Goal: Task Accomplishment & Management: Manage account settings

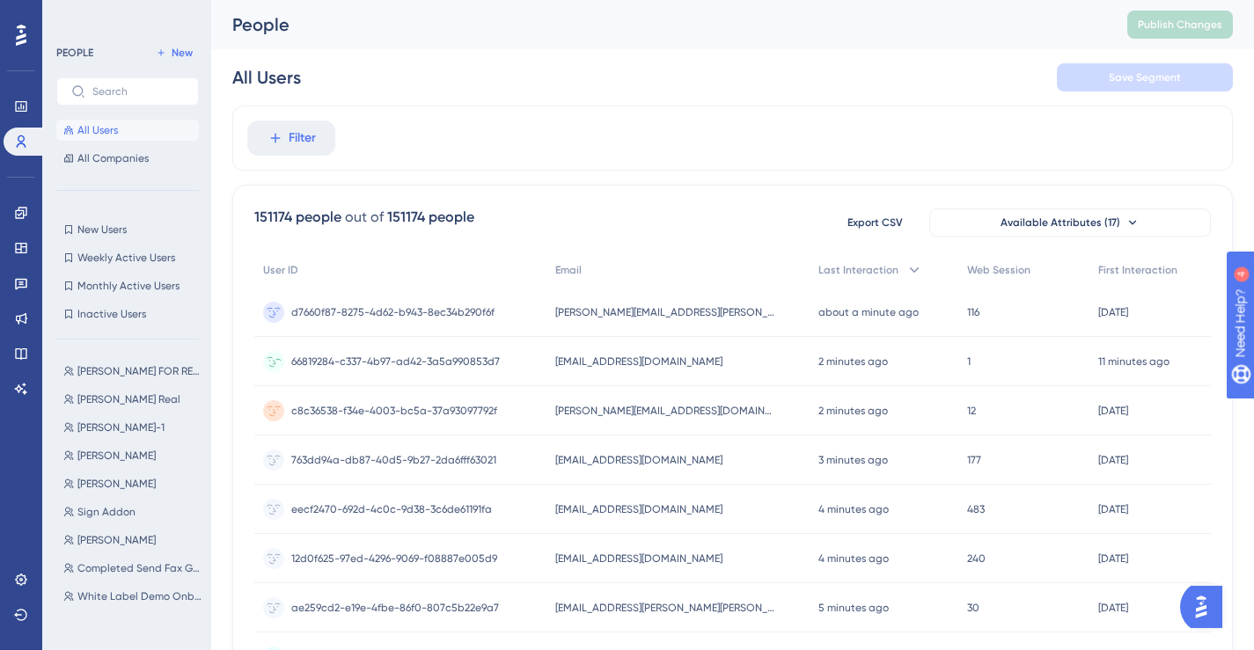
click at [696, 362] on span "[EMAIL_ADDRESS][DOMAIN_NAME]" at bounding box center [638, 362] width 167 height 14
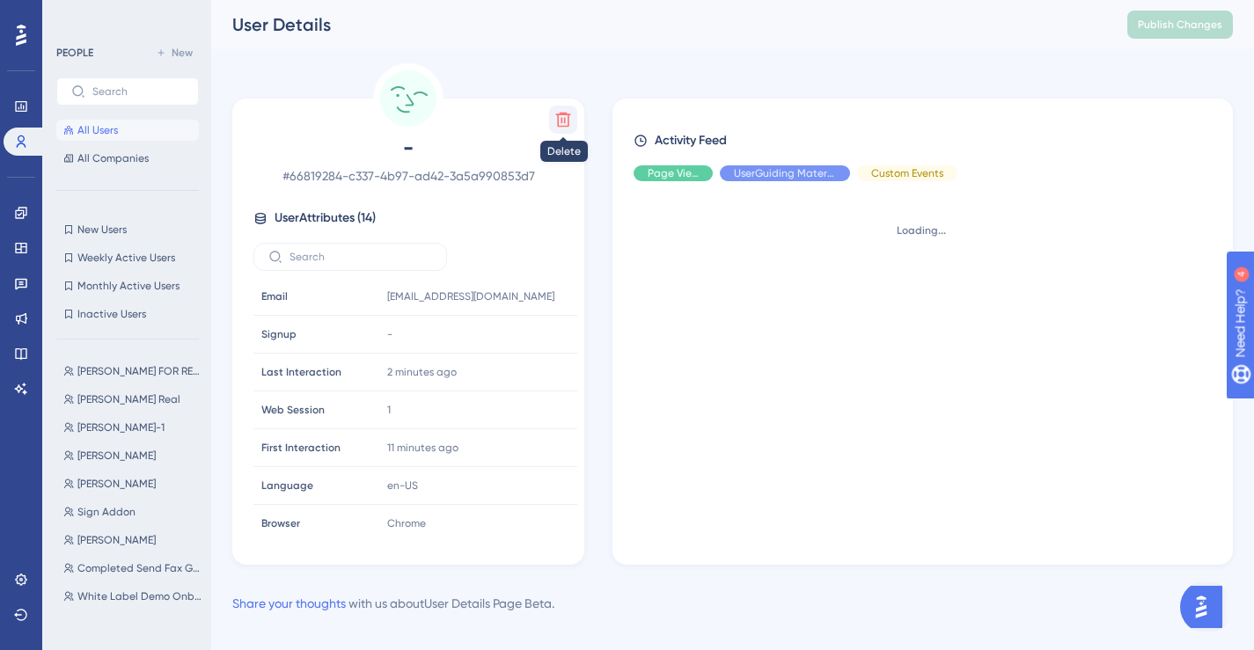
click at [559, 120] on icon at bounding box center [563, 120] width 18 height 18
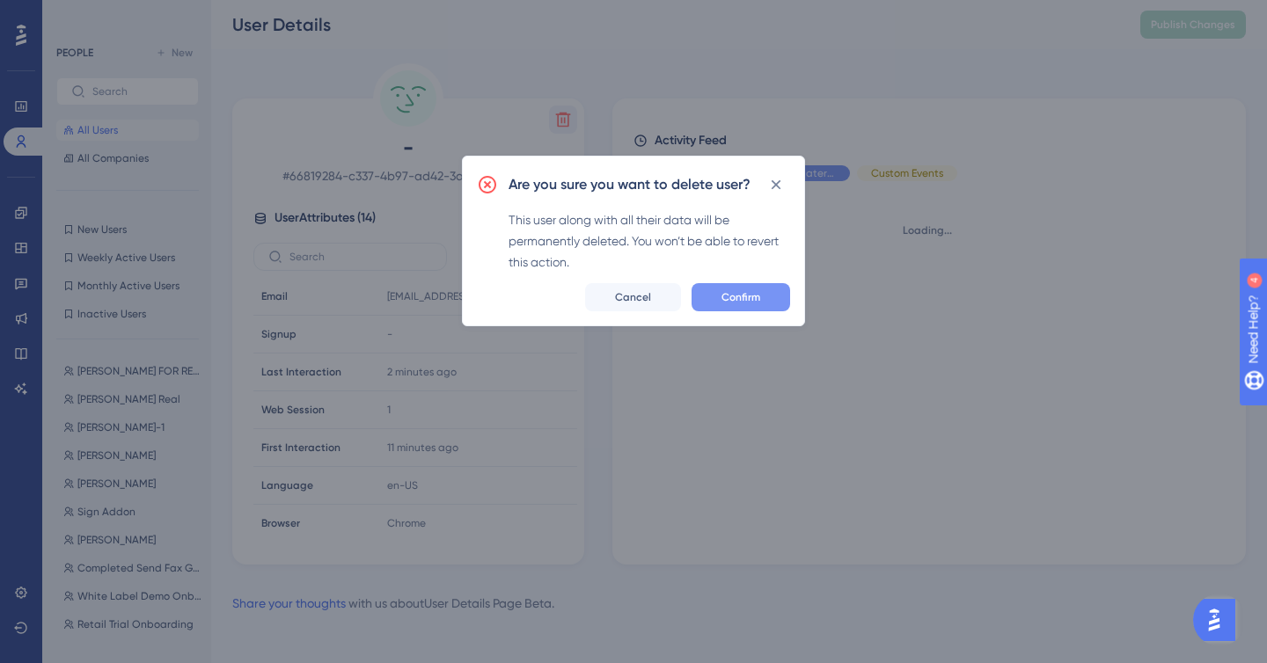
click at [766, 299] on button "Confirm" at bounding box center [741, 297] width 99 height 28
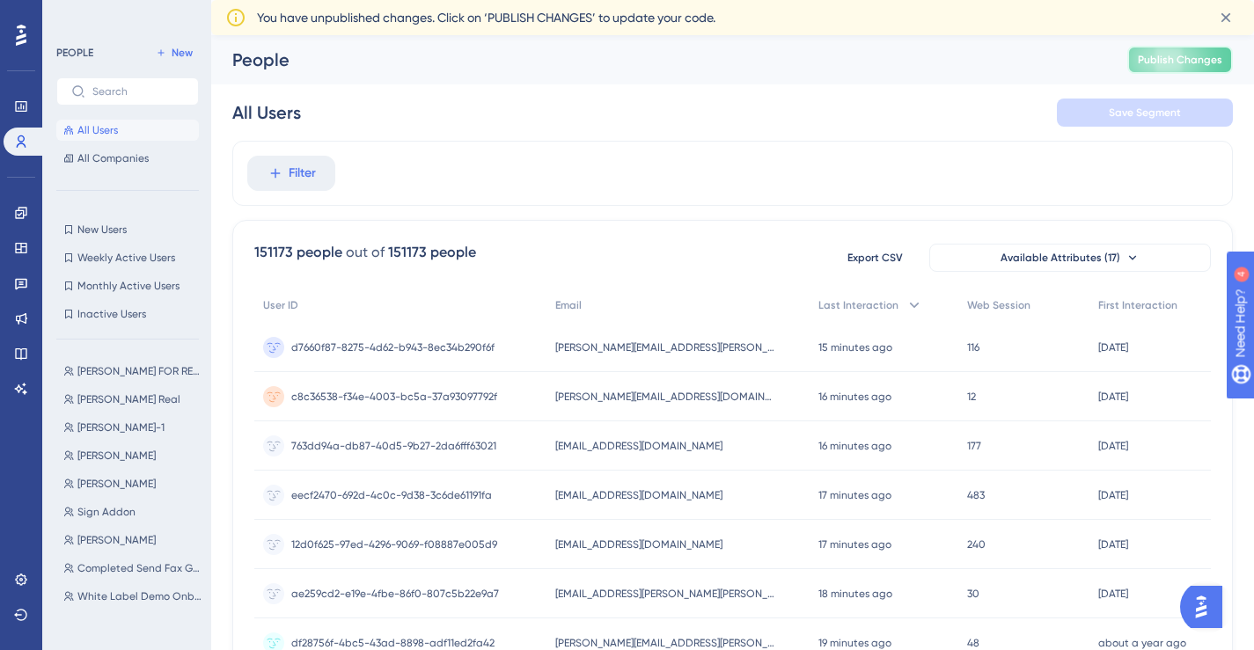
click at [1179, 62] on span "Publish Changes" at bounding box center [1180, 60] width 84 height 14
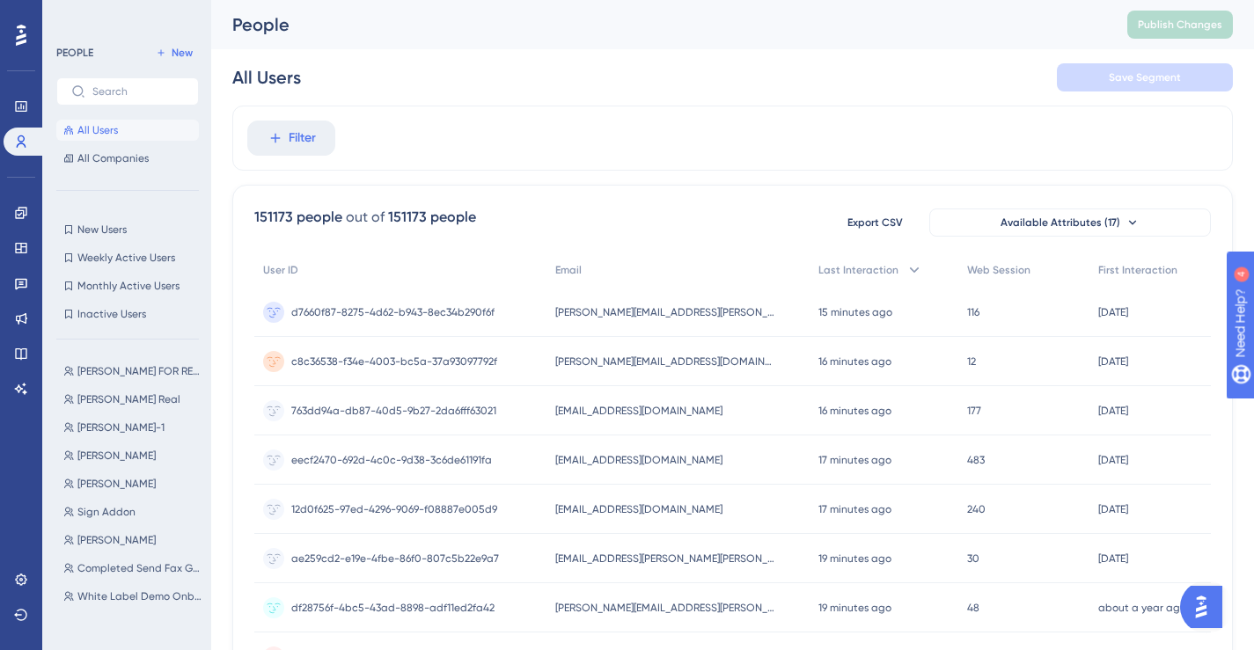
click at [99, 128] on span "All Users" at bounding box center [97, 130] width 40 height 14
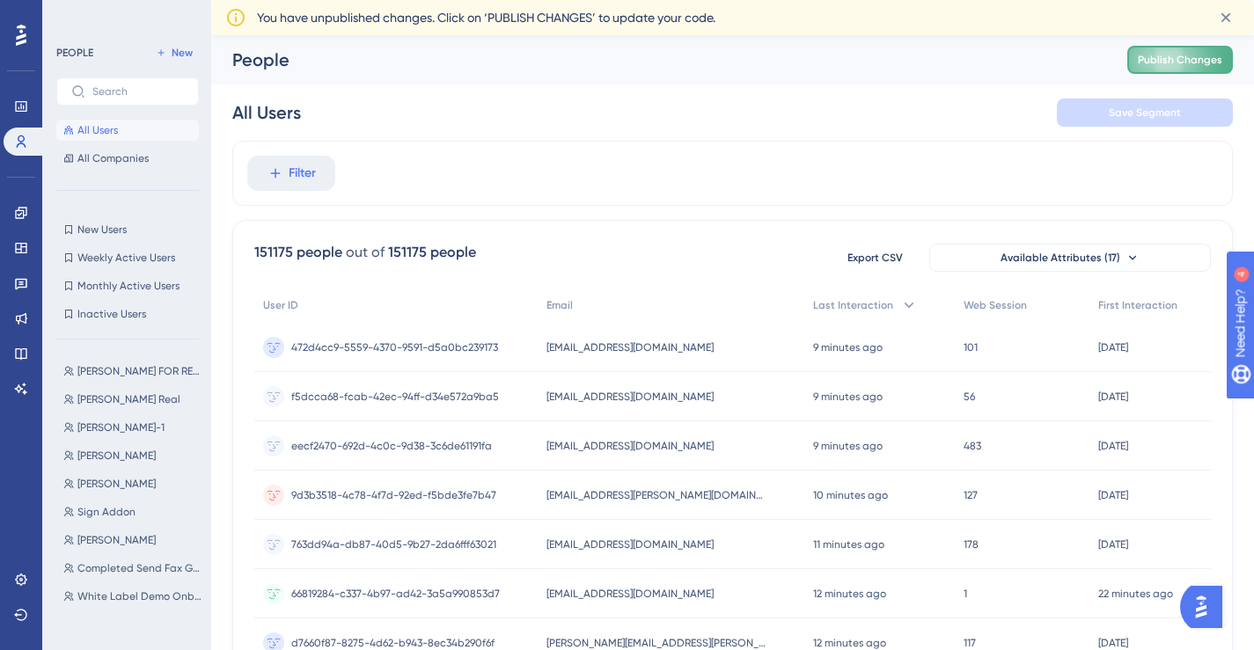
click at [1209, 67] on button "Publish Changes" at bounding box center [1180, 60] width 106 height 28
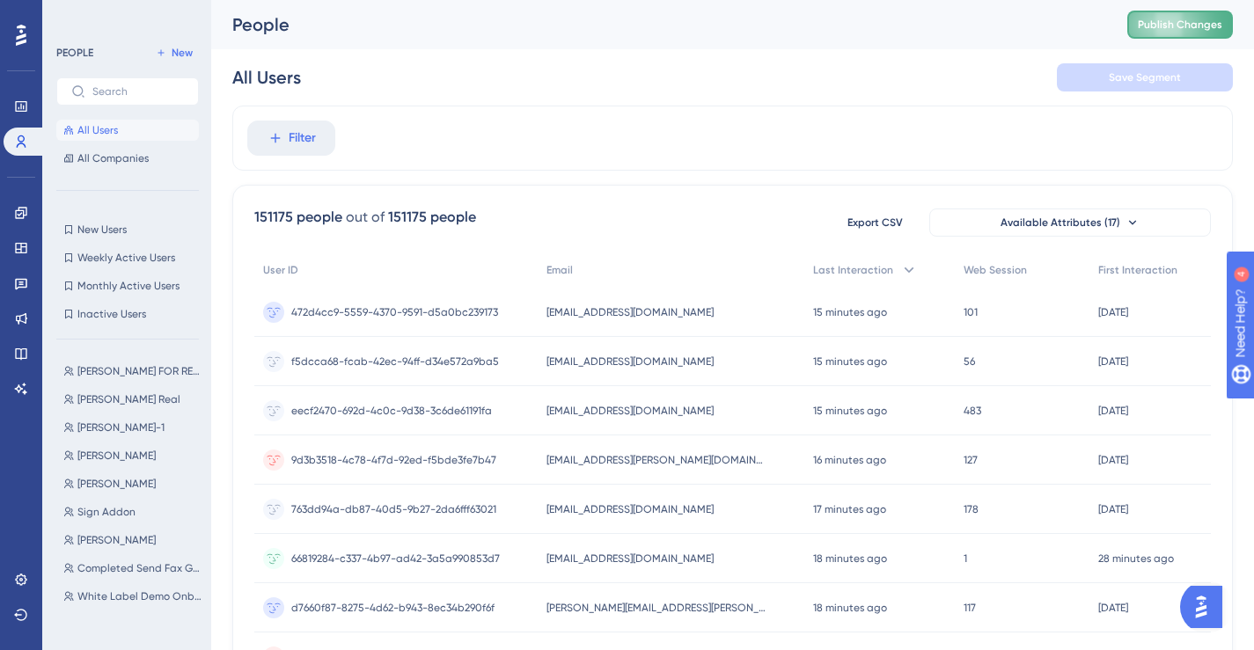
click at [1177, 14] on button "Publish Changes" at bounding box center [1180, 25] width 106 height 28
click at [1173, 17] on button "Publish Changes" at bounding box center [1180, 25] width 106 height 28
click at [1146, 25] on button "Publish Changes" at bounding box center [1180, 25] width 106 height 28
click at [1162, 26] on span "Publish Changes" at bounding box center [1180, 25] width 84 height 14
click at [1161, 36] on button "Publish Changes" at bounding box center [1180, 25] width 106 height 28
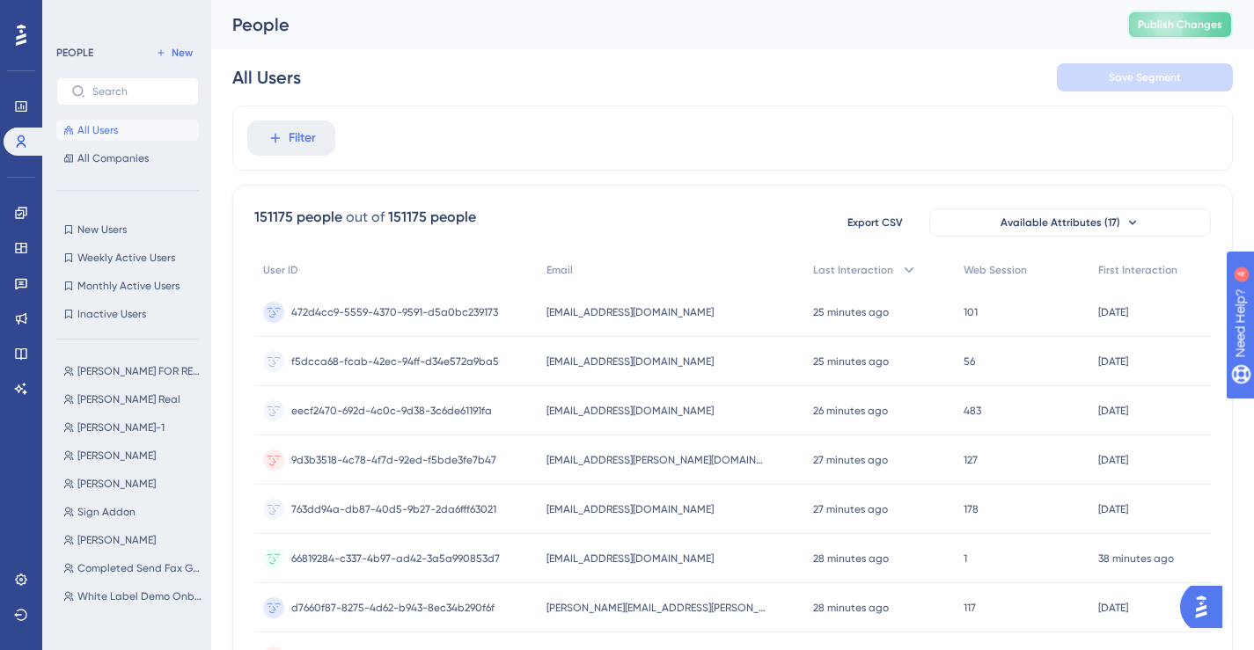
click at [1172, 24] on span "Publish Changes" at bounding box center [1180, 25] width 84 height 14
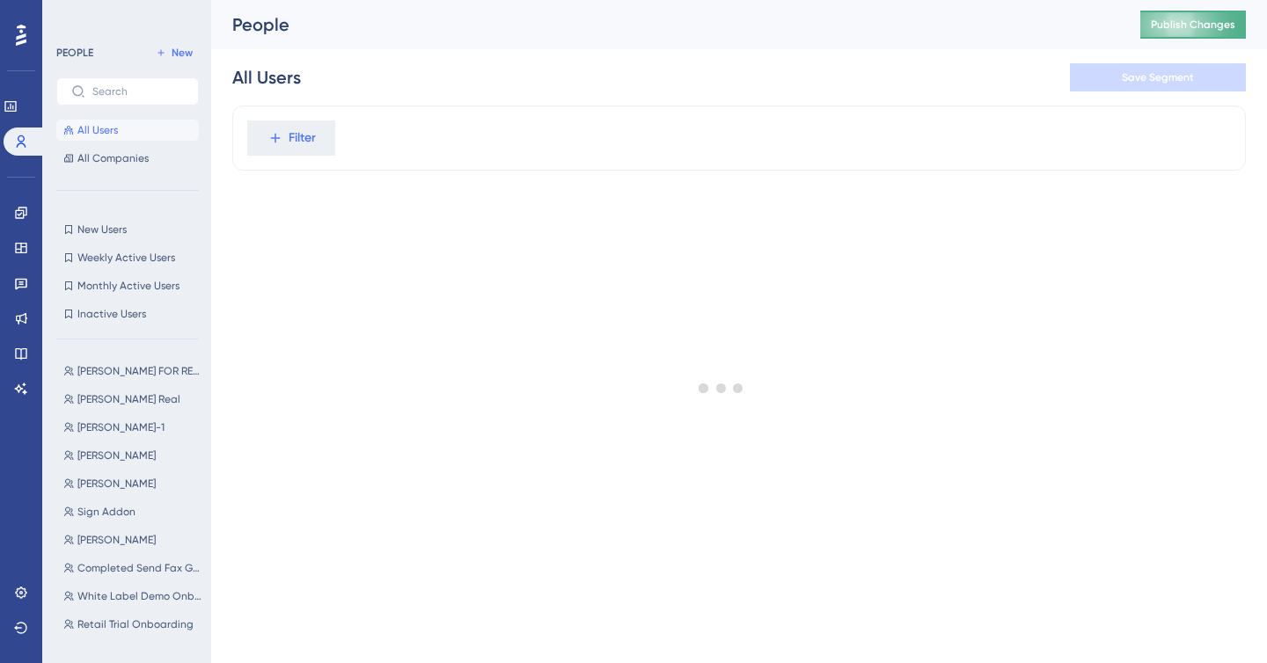
click at [1177, 23] on span "Publish Changes" at bounding box center [1193, 25] width 84 height 14
click at [1154, 30] on span "Publish Changes" at bounding box center [1193, 25] width 84 height 14
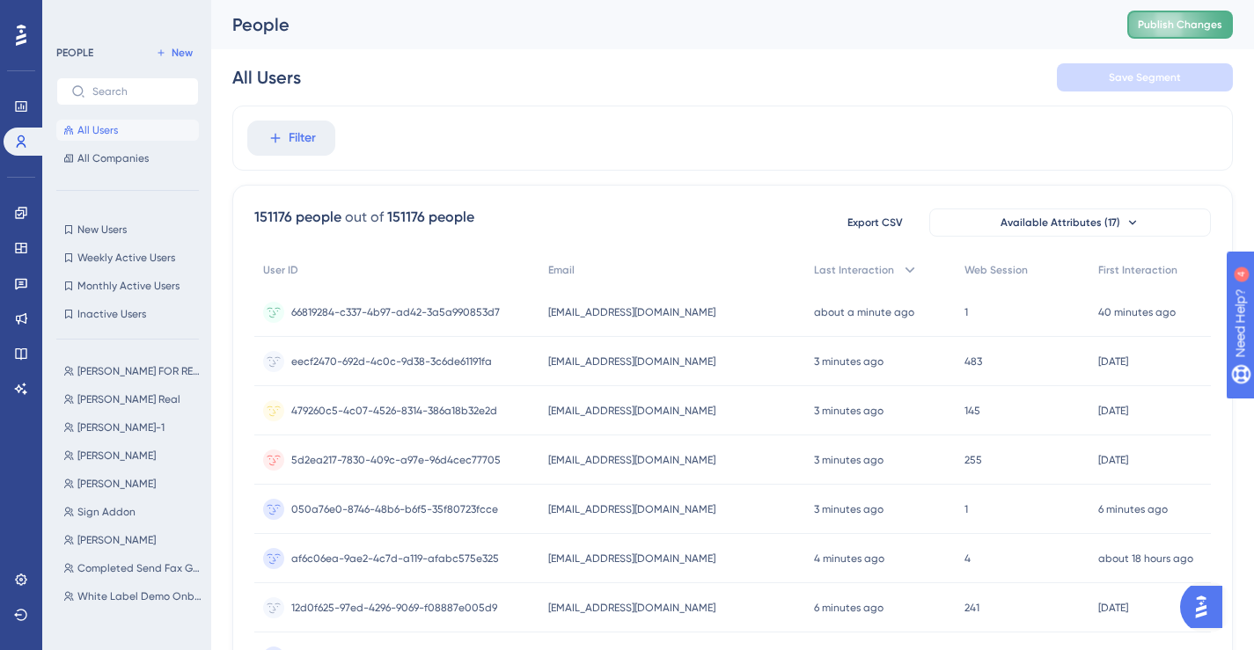
click at [1190, 26] on span "Publish Changes" at bounding box center [1180, 25] width 84 height 14
click at [1220, 20] on span "Publish Changes" at bounding box center [1180, 25] width 84 height 14
click at [1176, 34] on button "Publish Changes" at bounding box center [1180, 25] width 106 height 28
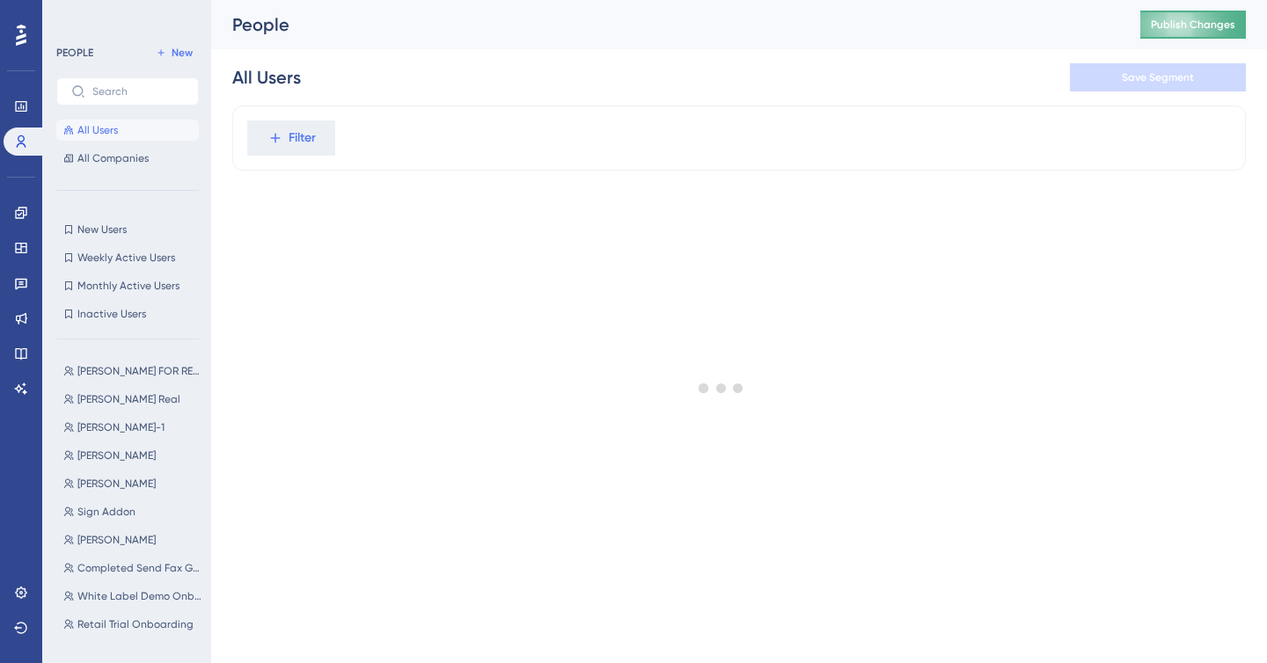
click at [1158, 24] on span "Publish Changes" at bounding box center [1193, 25] width 84 height 14
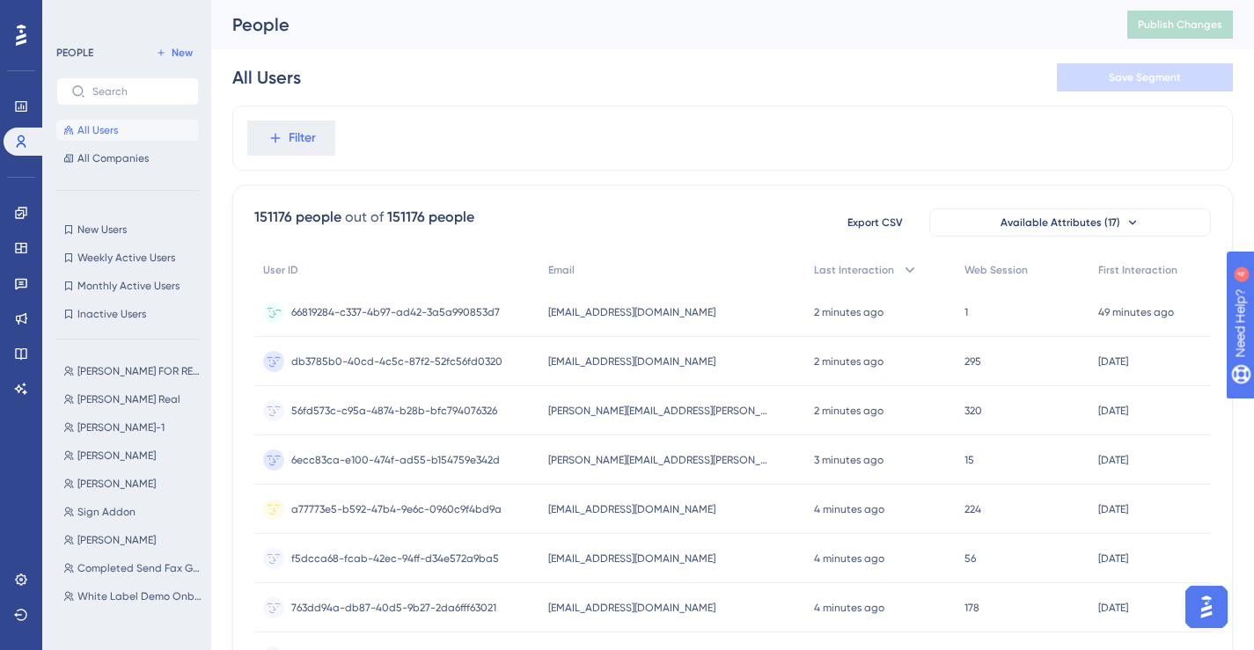
click at [645, 310] on span "[EMAIL_ADDRESS][DOMAIN_NAME]" at bounding box center [631, 312] width 167 height 14
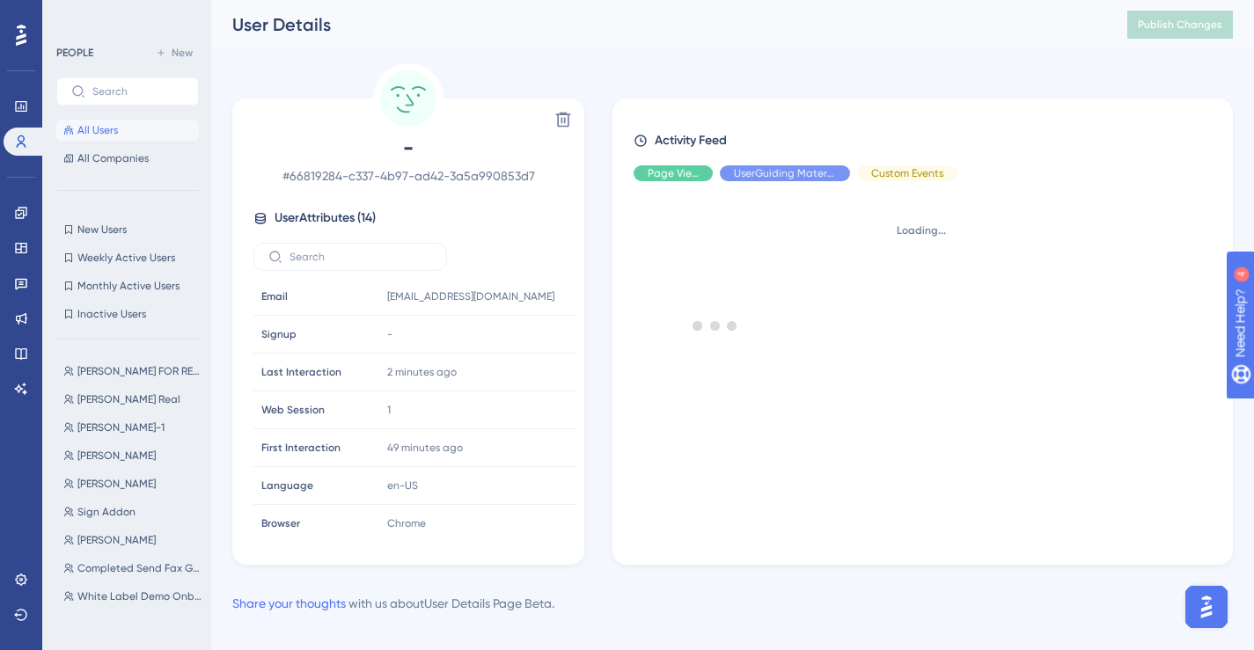
click at [563, 120] on div at bounding box center [715, 325] width 1078 height 524
click at [556, 124] on icon at bounding box center [563, 120] width 18 height 18
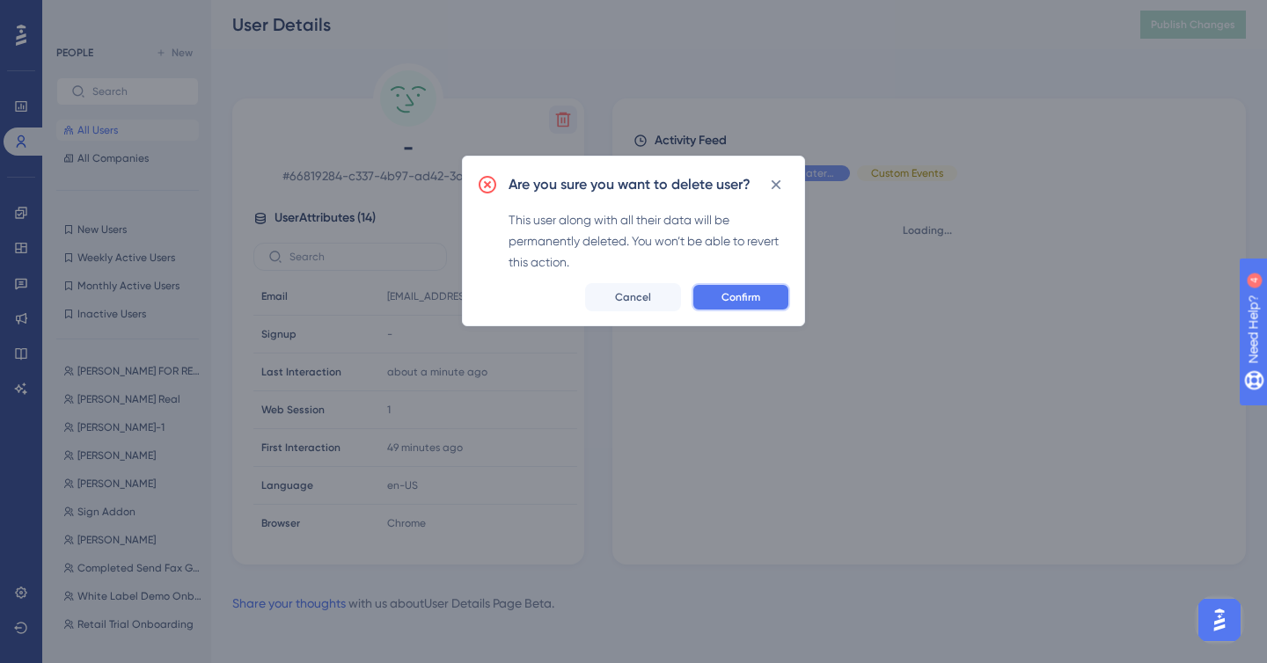
click at [760, 285] on button "Confirm" at bounding box center [741, 297] width 99 height 28
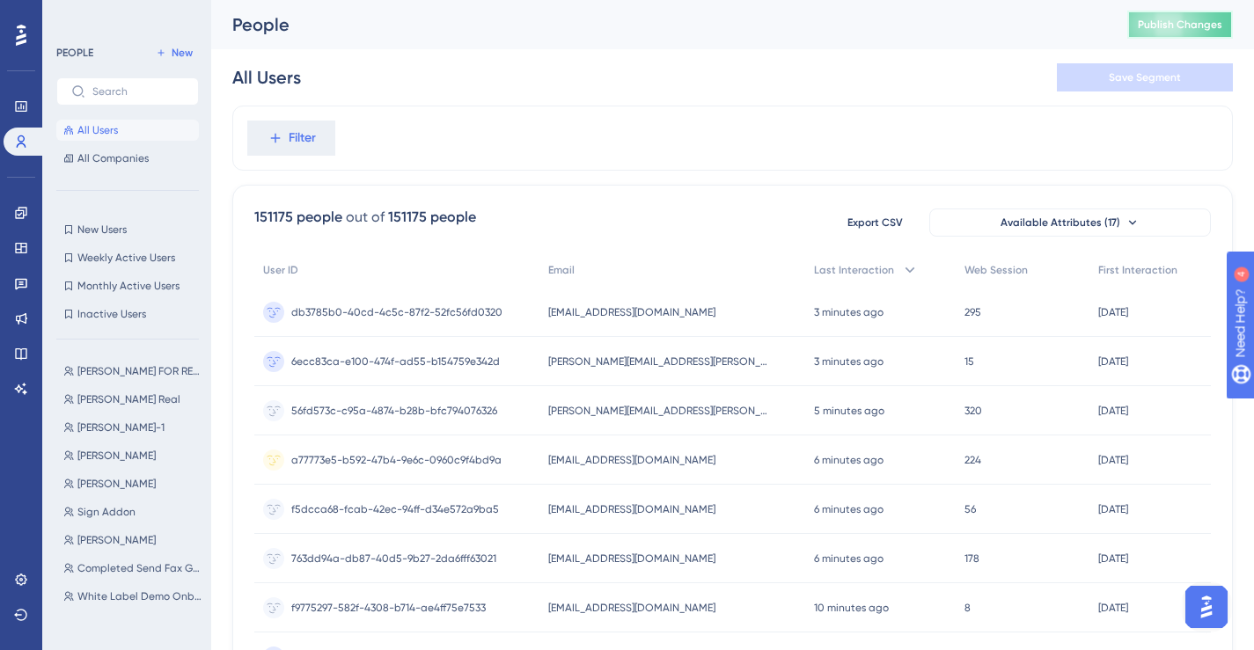
click at [1191, 18] on button "Publish Changes" at bounding box center [1180, 25] width 106 height 28
click at [1182, 16] on button "Publish Changes" at bounding box center [1180, 25] width 106 height 28
click at [1179, 18] on span "Publish Changes" at bounding box center [1180, 25] width 84 height 14
click at [1200, 23] on span "Publish Changes" at bounding box center [1180, 25] width 84 height 14
click at [1154, 25] on span "Publish Changes" at bounding box center [1180, 25] width 84 height 14
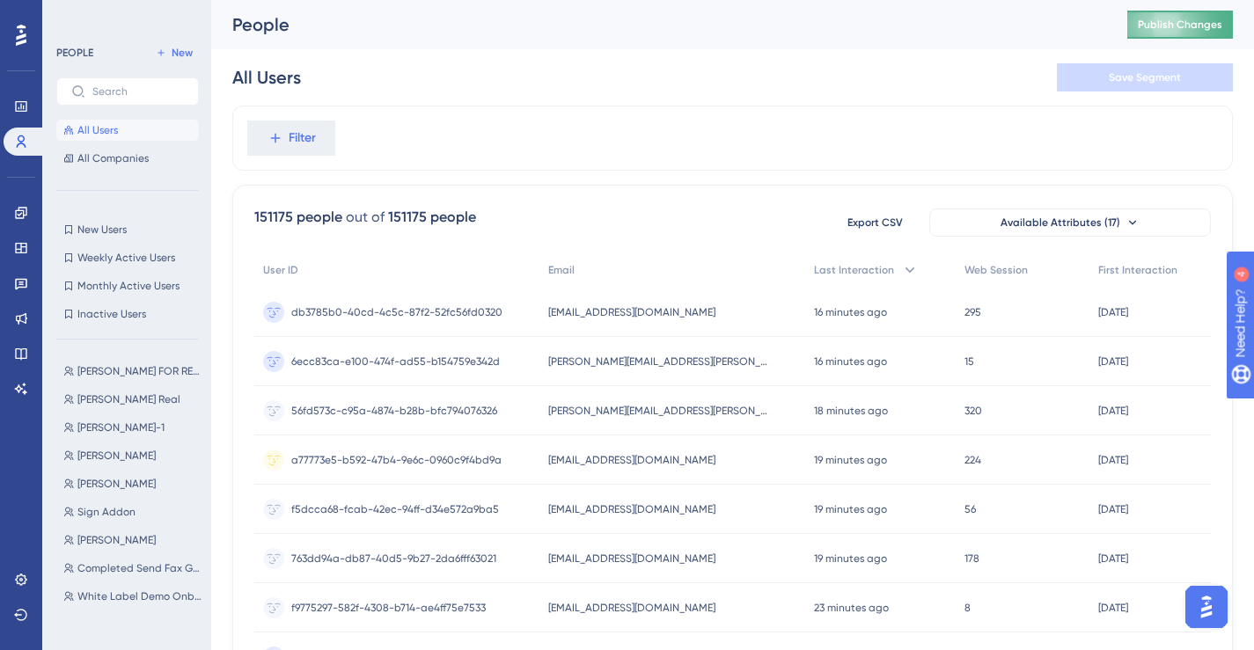
click at [1175, 26] on span "Publish Changes" at bounding box center [1180, 25] width 84 height 14
click at [1152, 26] on span "Publish Changes" at bounding box center [1180, 25] width 84 height 14
